Goal: Task Accomplishment & Management: Manage account settings

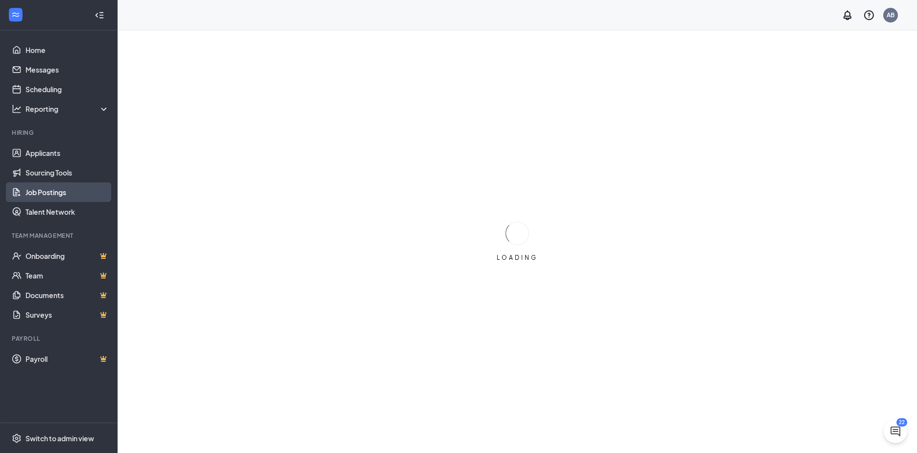
click at [58, 188] on link "Job Postings" at bounding box center [67, 192] width 84 height 20
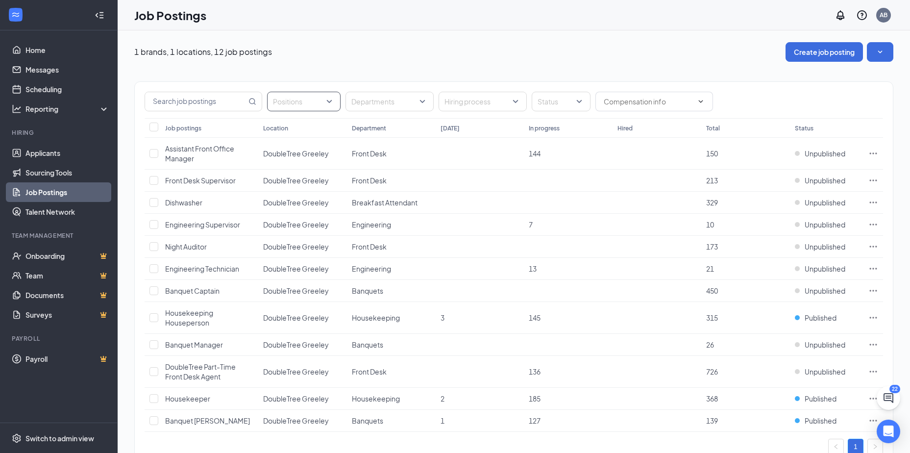
click at [325, 99] on div at bounding box center [298, 102] width 59 height 16
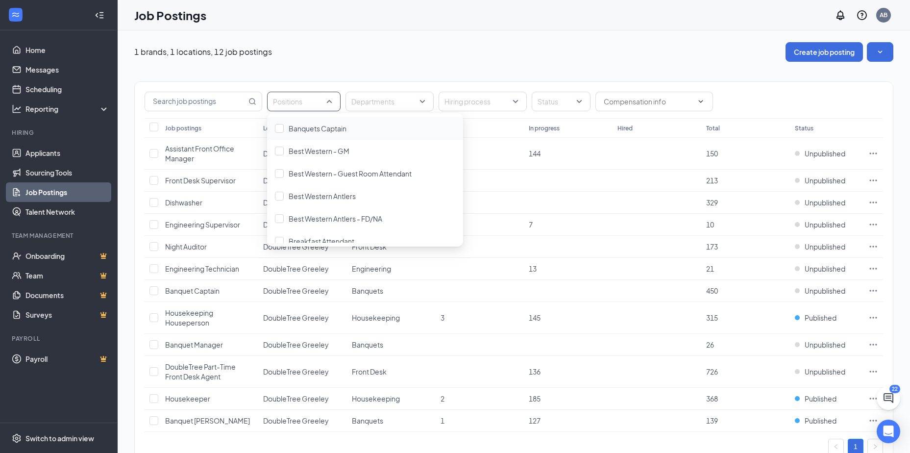
click at [331, 100] on div "Positions" at bounding box center [303, 102] width 73 height 20
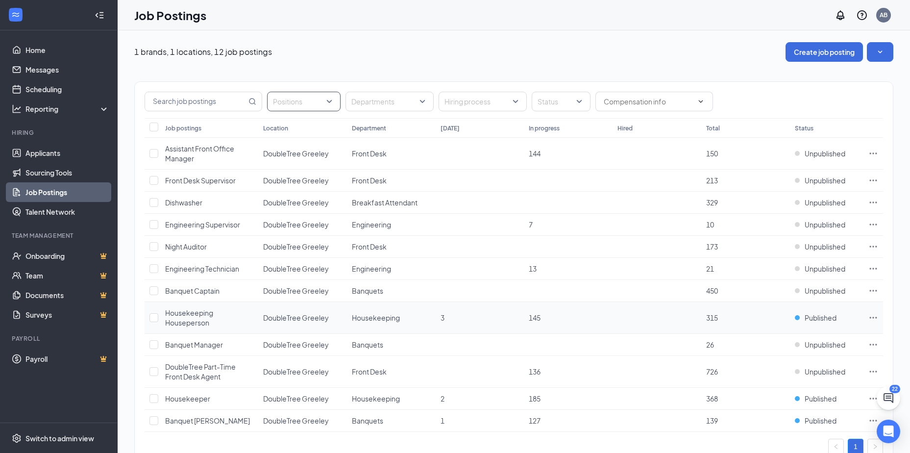
click at [874, 317] on icon "Ellipses" at bounding box center [873, 318] width 10 height 10
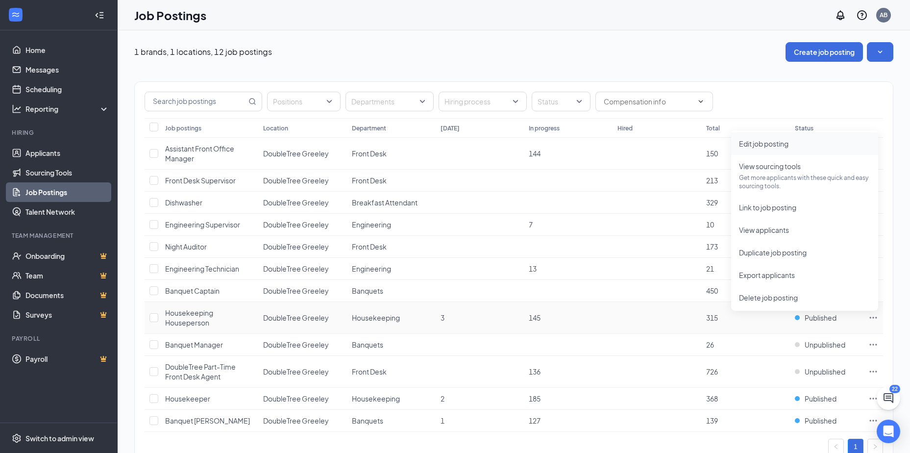
click at [781, 149] on li "Edit job posting" at bounding box center [804, 143] width 147 height 23
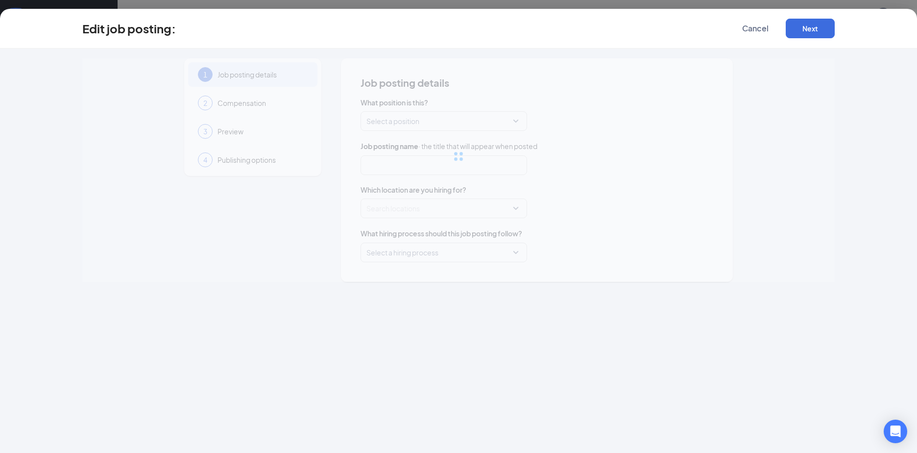
type input "Housekeeping Houseperson"
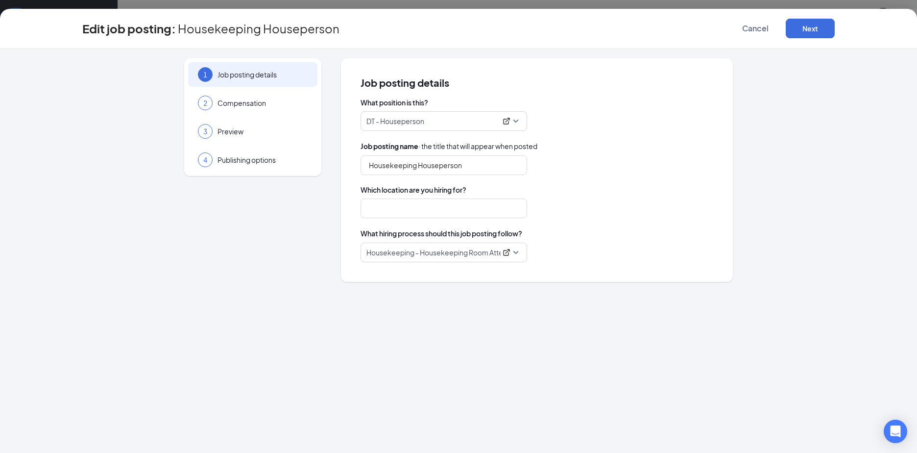
type input "DoubleTree Greeley"
click at [232, 164] on span "Publishing options" at bounding box center [263, 160] width 90 height 10
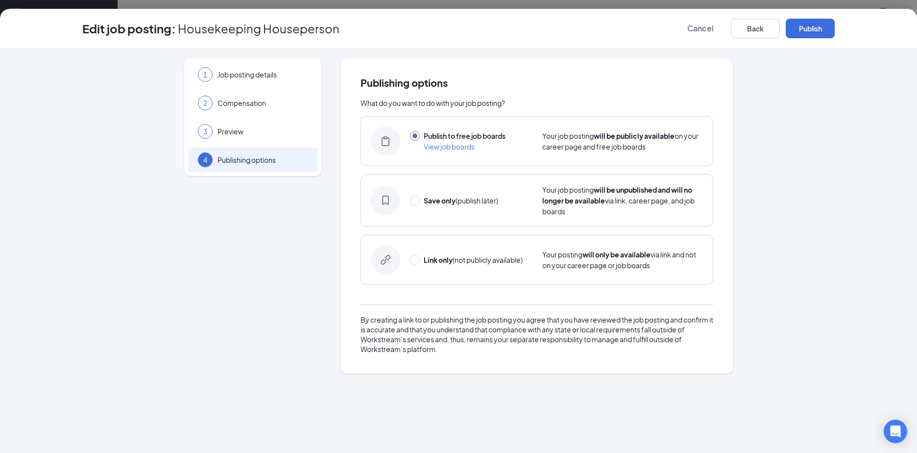
click at [453, 202] on strong "Save only" at bounding box center [440, 200] width 32 height 9
radio input "false"
radio input "true"
click at [822, 27] on button "Save only" at bounding box center [810, 29] width 49 height 20
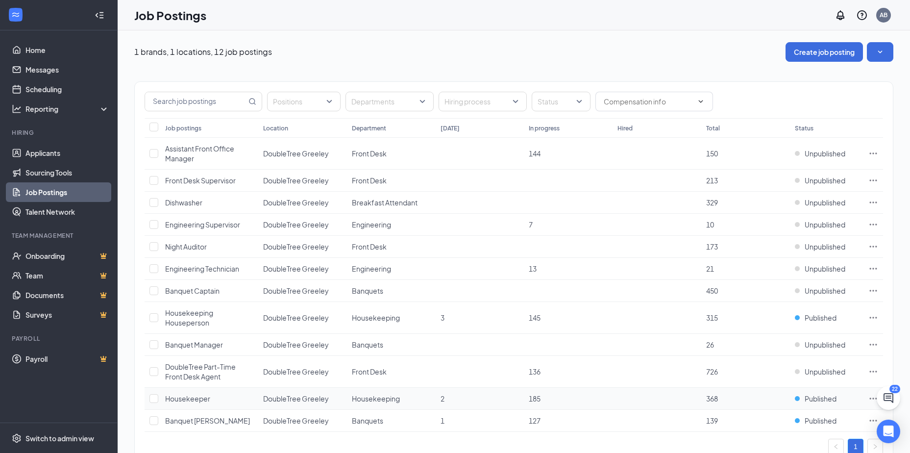
click at [870, 401] on icon "Ellipses" at bounding box center [873, 398] width 10 height 10
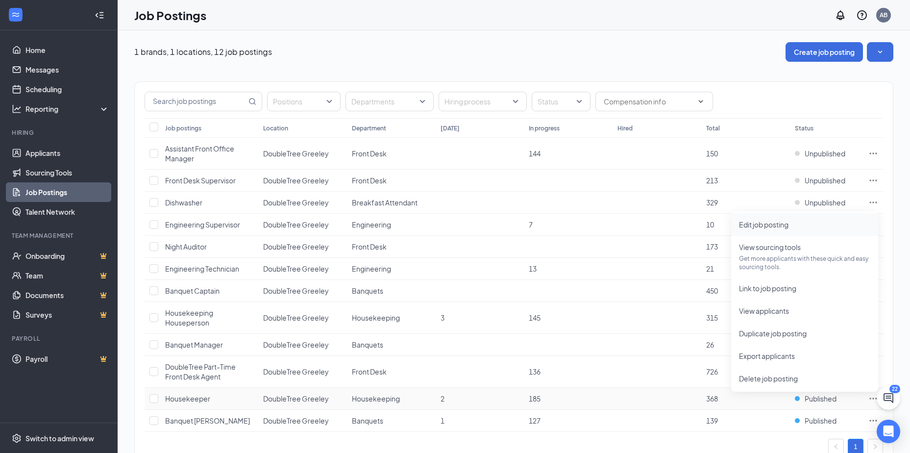
click at [777, 228] on span "Edit job posting" at bounding box center [763, 224] width 49 height 9
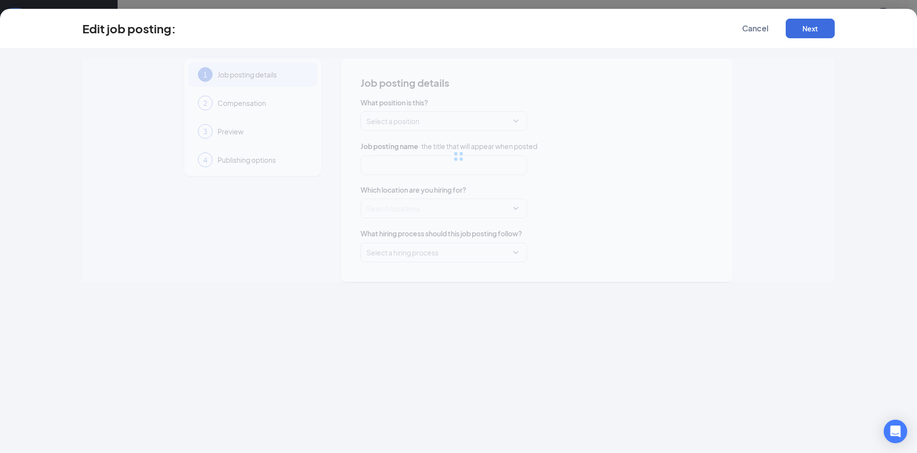
type input "Housekeeper"
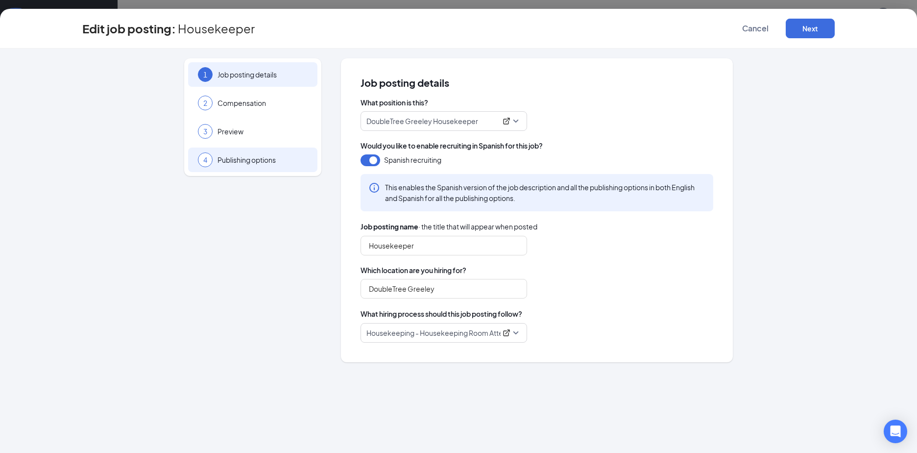
click at [255, 160] on span "Publishing options" at bounding box center [263, 160] width 90 height 10
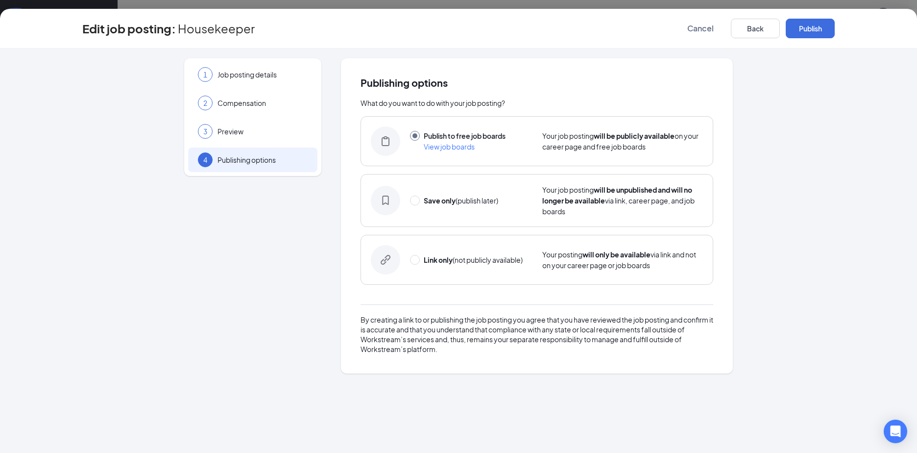
click at [447, 202] on strong "Save only" at bounding box center [440, 200] width 32 height 9
radio input "false"
radio input "true"
click at [804, 24] on button "Save only" at bounding box center [810, 29] width 49 height 20
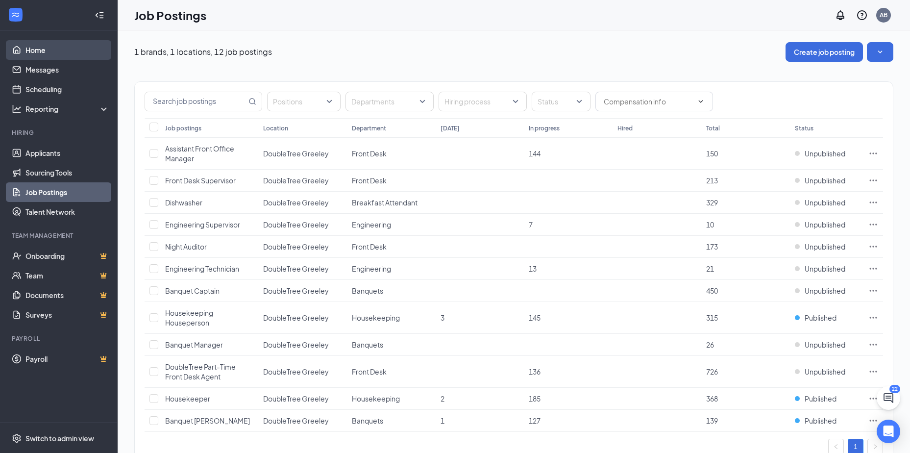
click at [53, 53] on link "Home" at bounding box center [67, 50] width 84 height 20
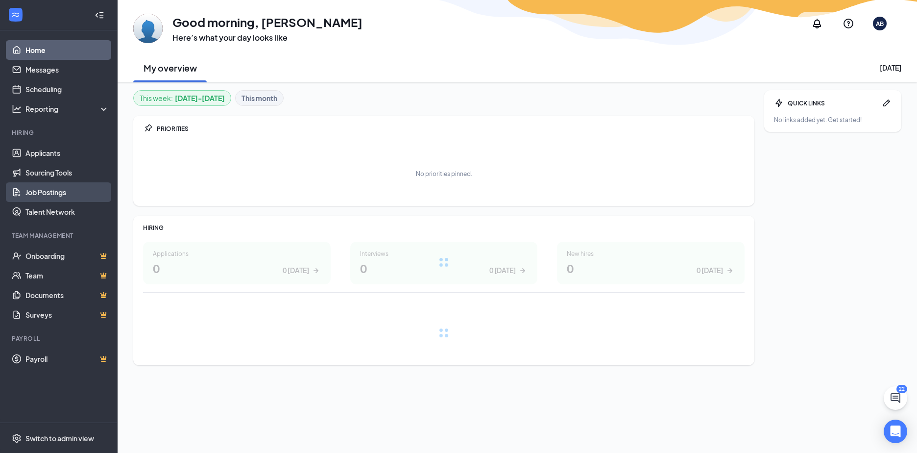
click at [54, 193] on link "Job Postings" at bounding box center [67, 192] width 84 height 20
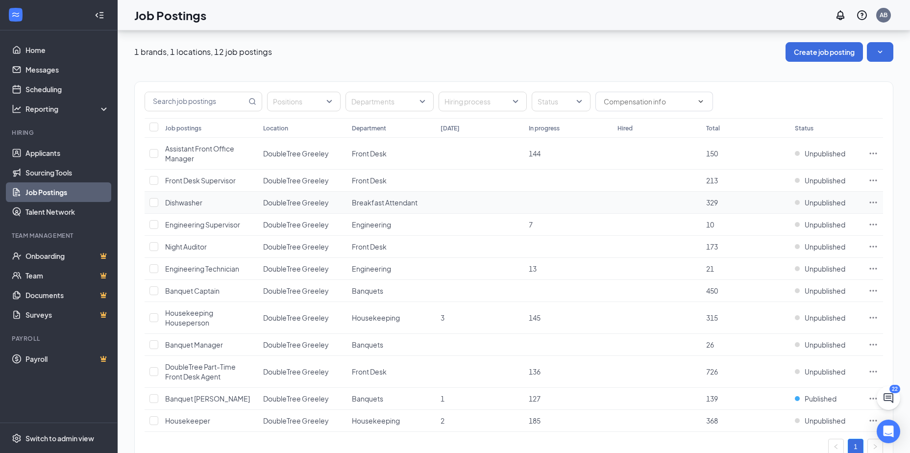
scroll to position [33, 0]
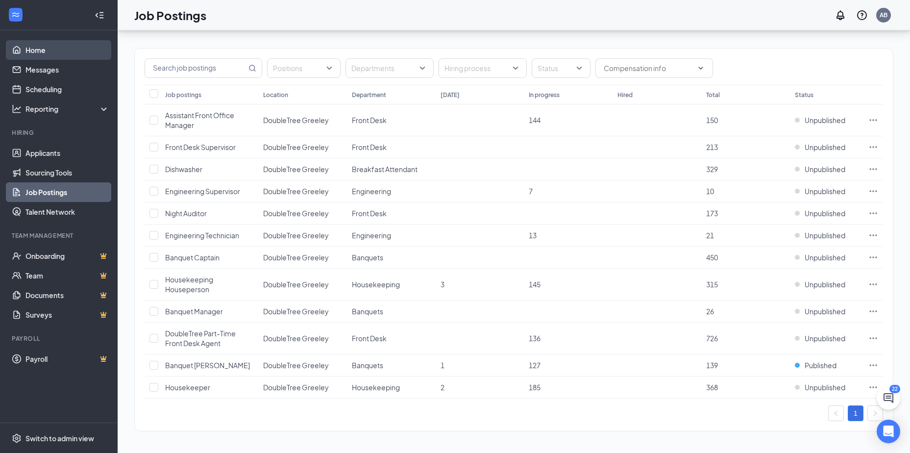
click at [46, 53] on link "Home" at bounding box center [67, 50] width 84 height 20
